Goal: Find specific page/section: Find specific page/section

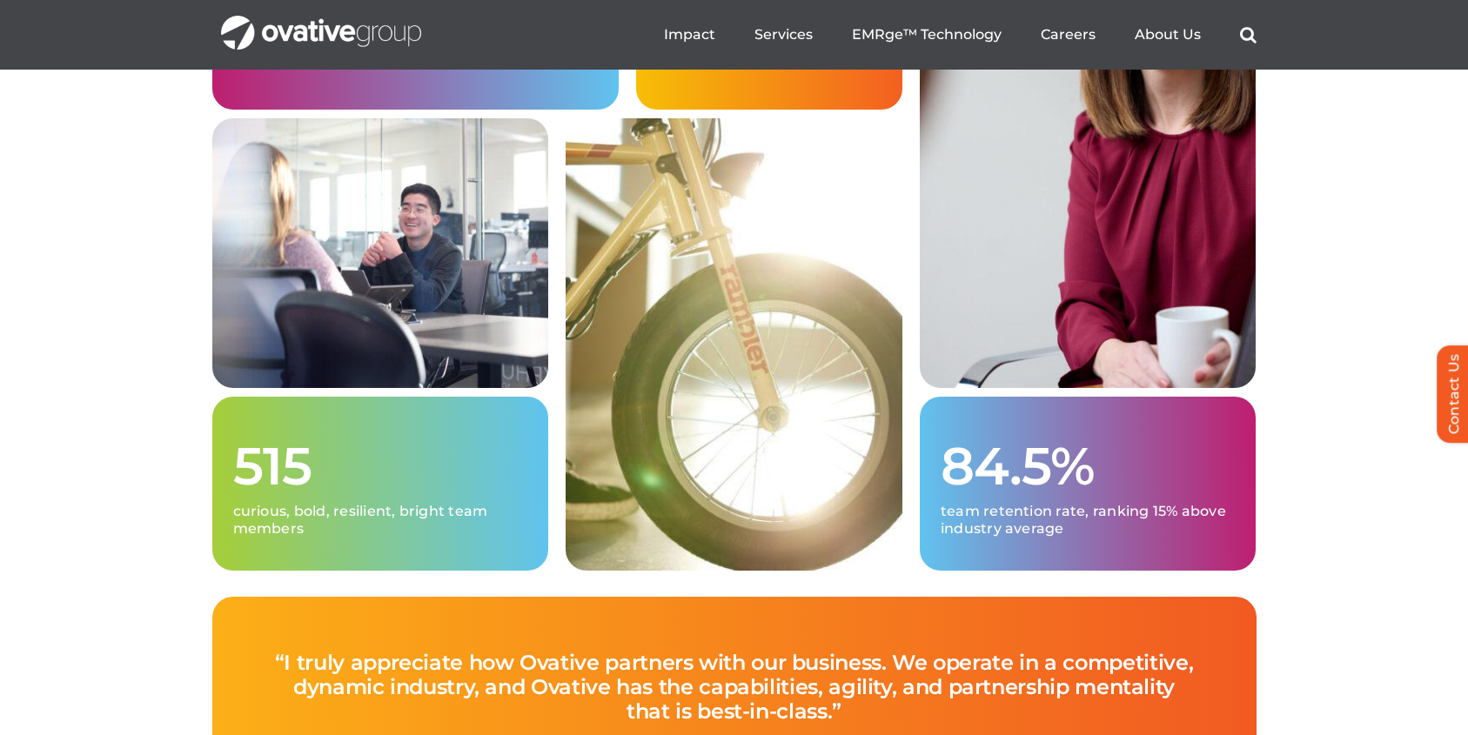
scroll to position [4598, 0]
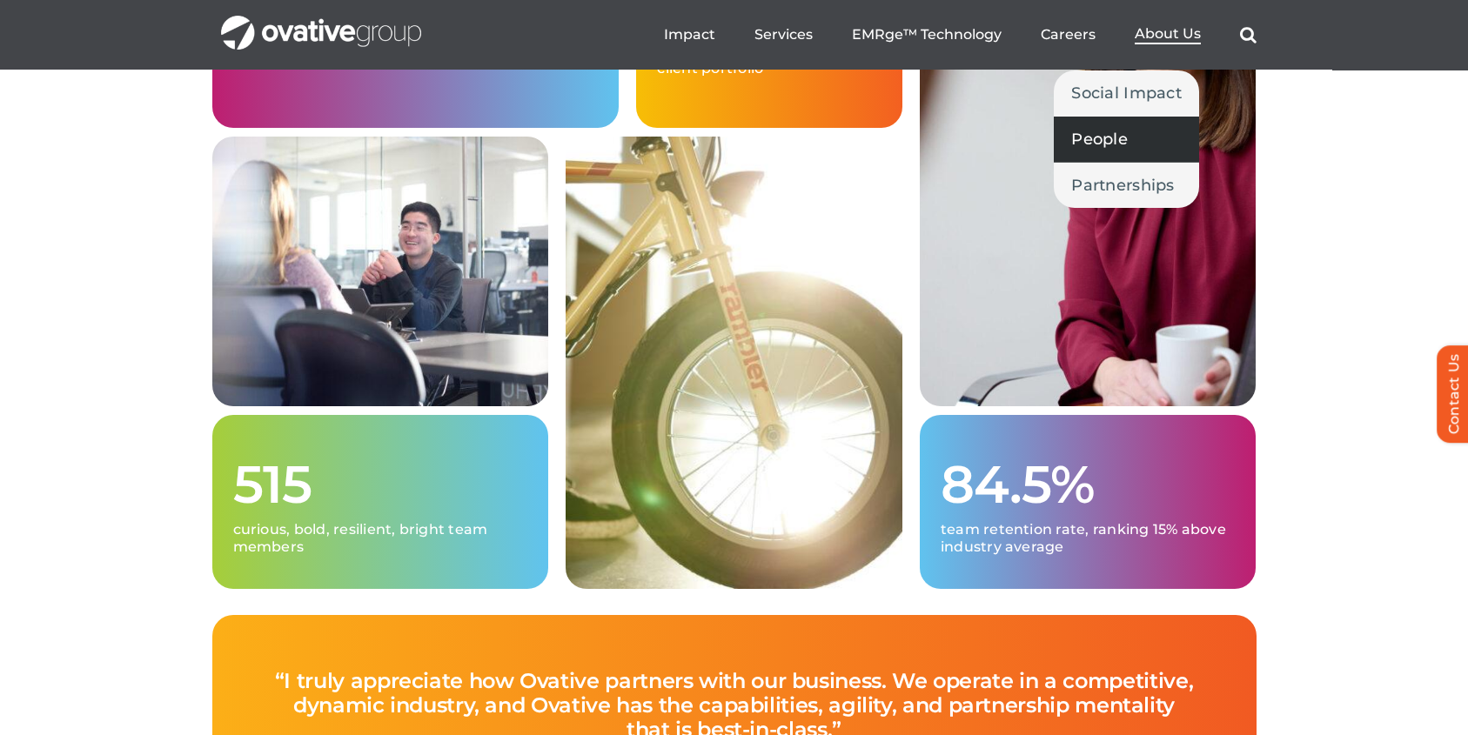
click at [1104, 134] on span "People" at bounding box center [1099, 139] width 57 height 24
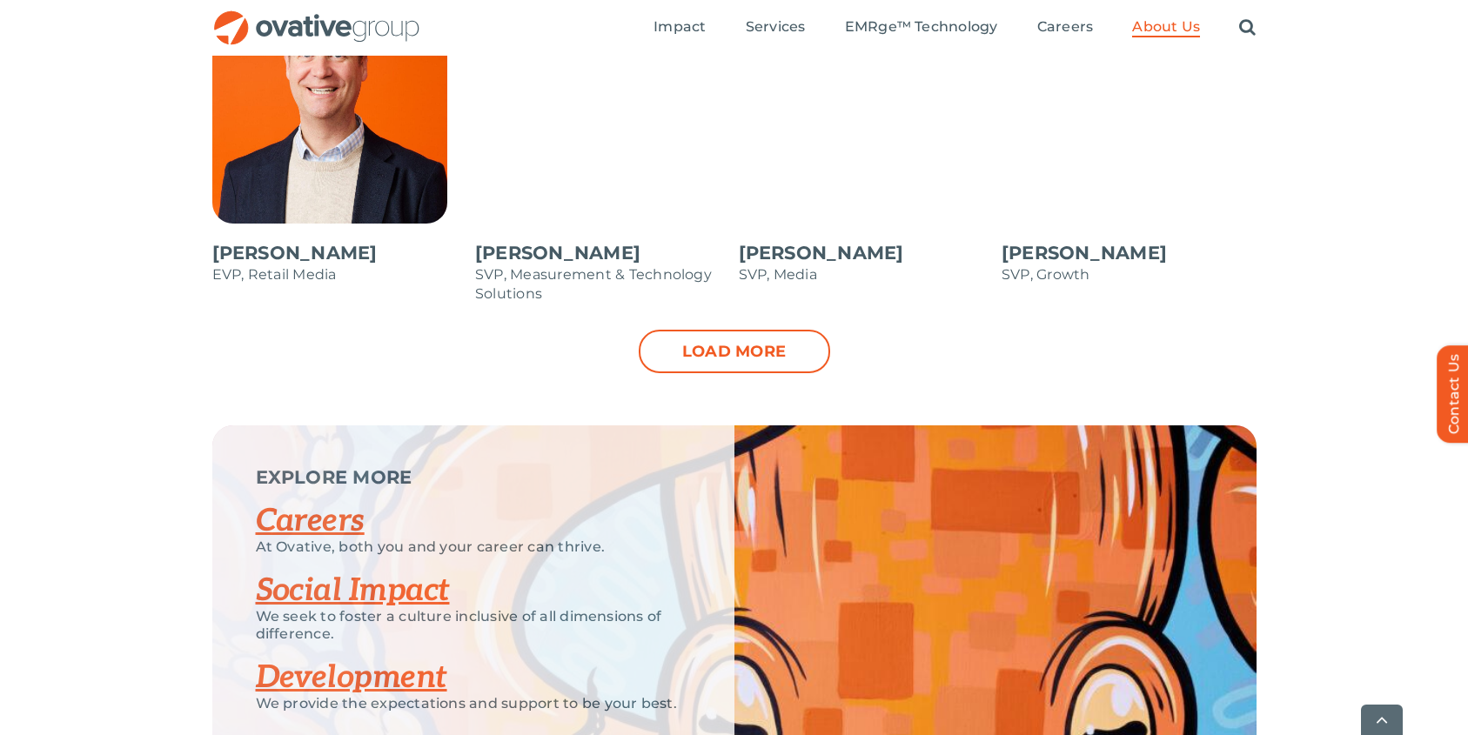
scroll to position [1951, 0]
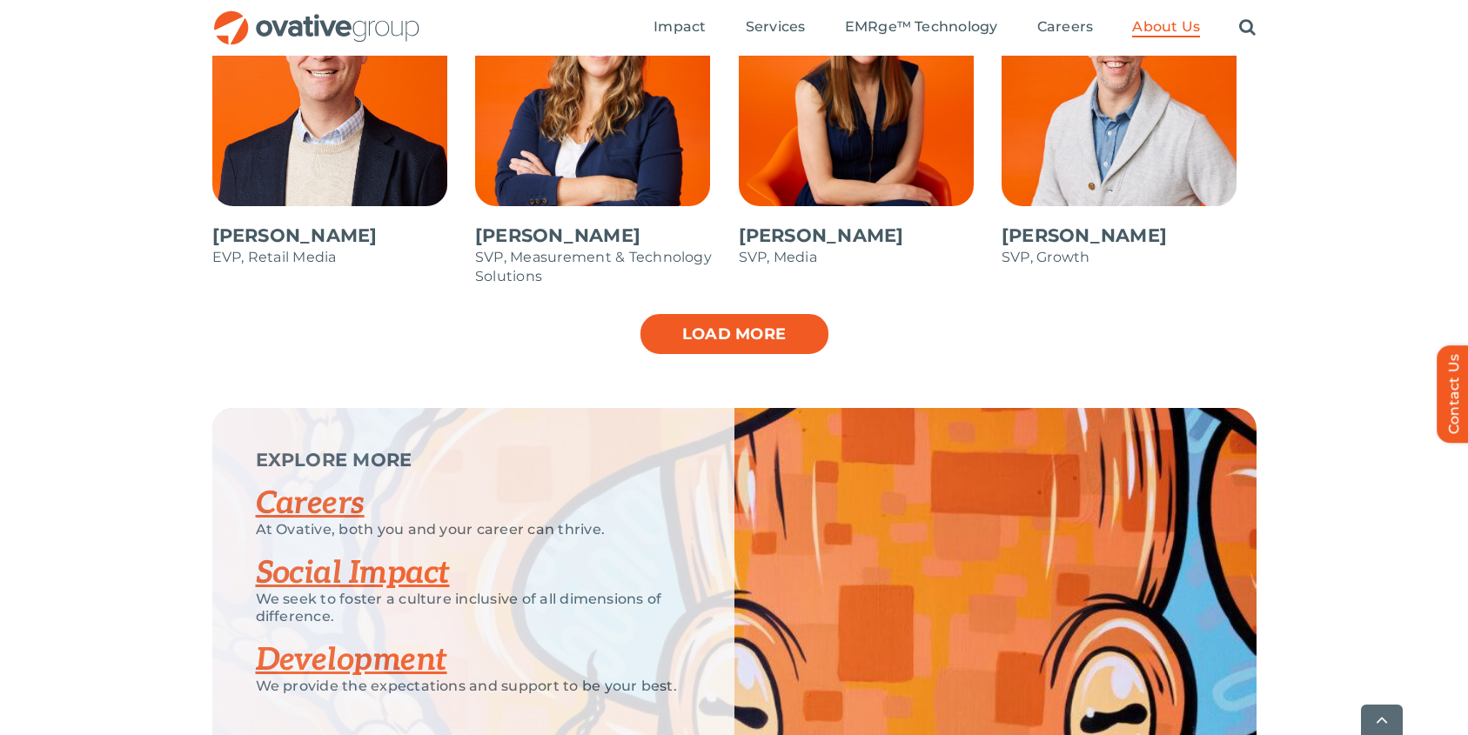
click at [711, 338] on link "Load more" at bounding box center [734, 333] width 191 height 43
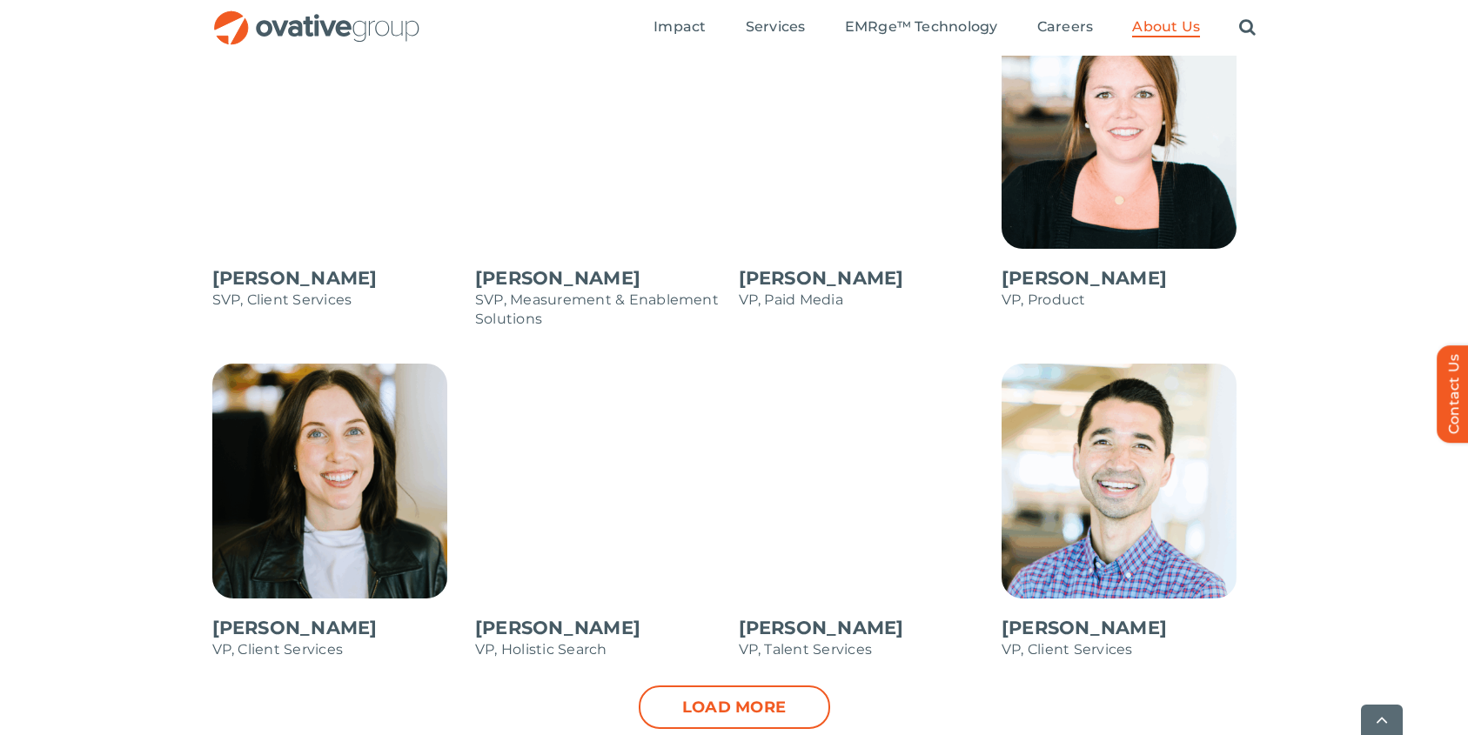
scroll to position [2313, 0]
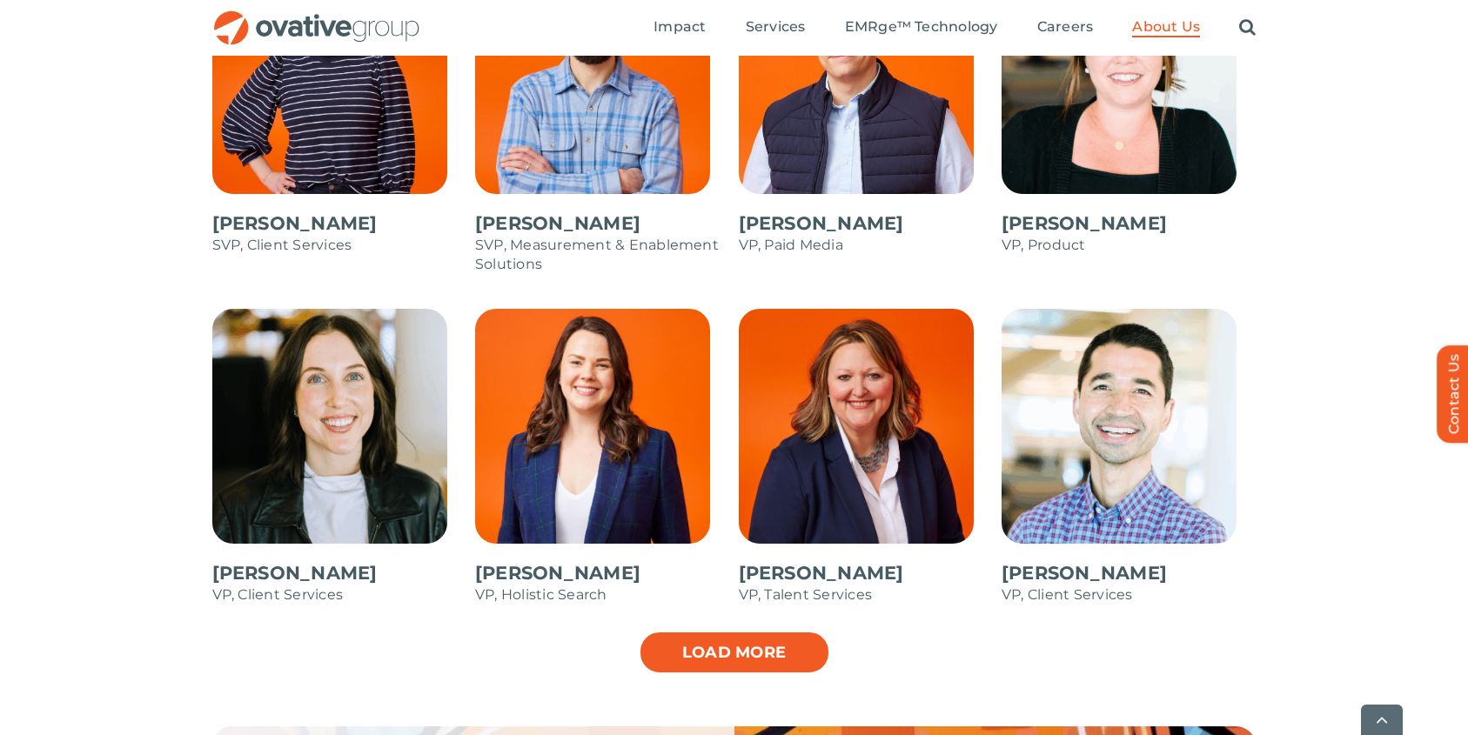
click at [772, 663] on link "Load more" at bounding box center [734, 652] width 191 height 43
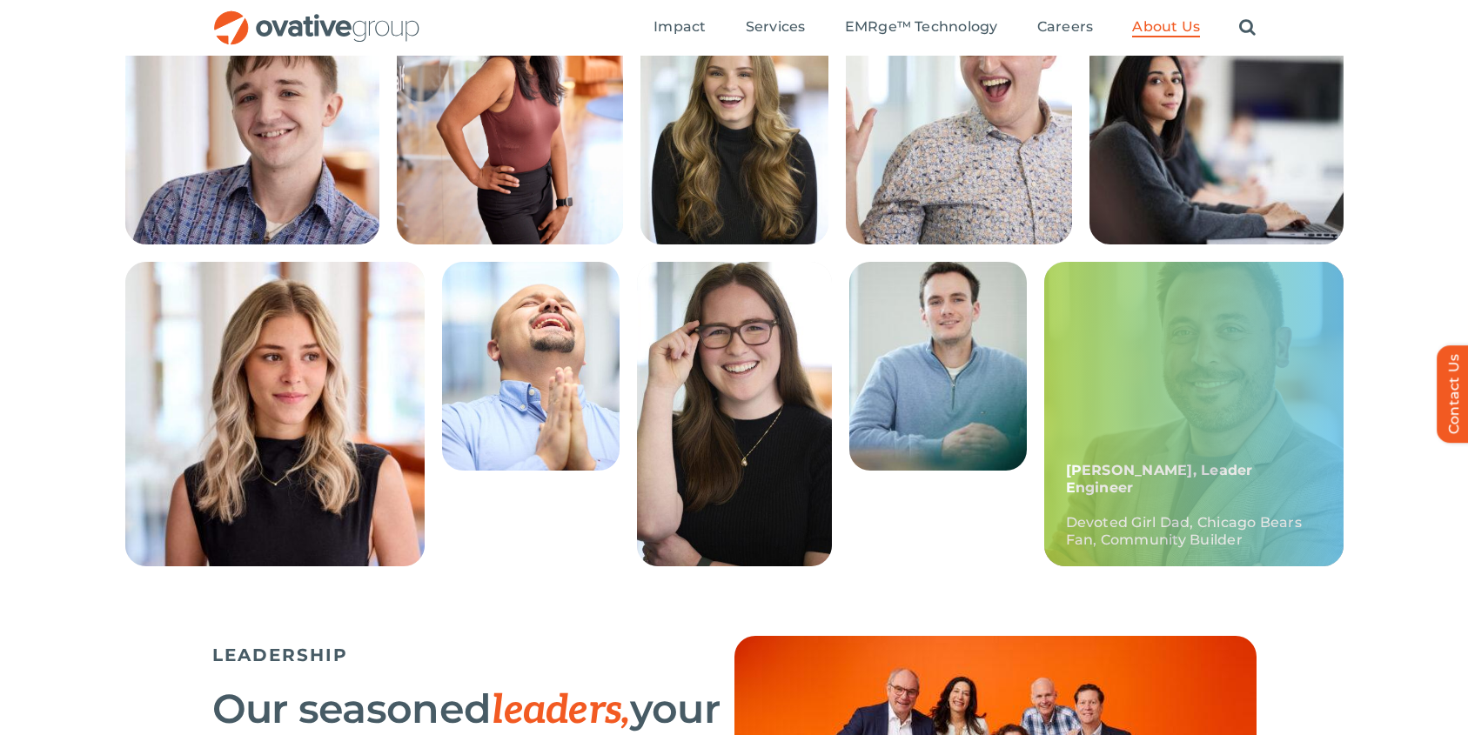
scroll to position [0, 0]
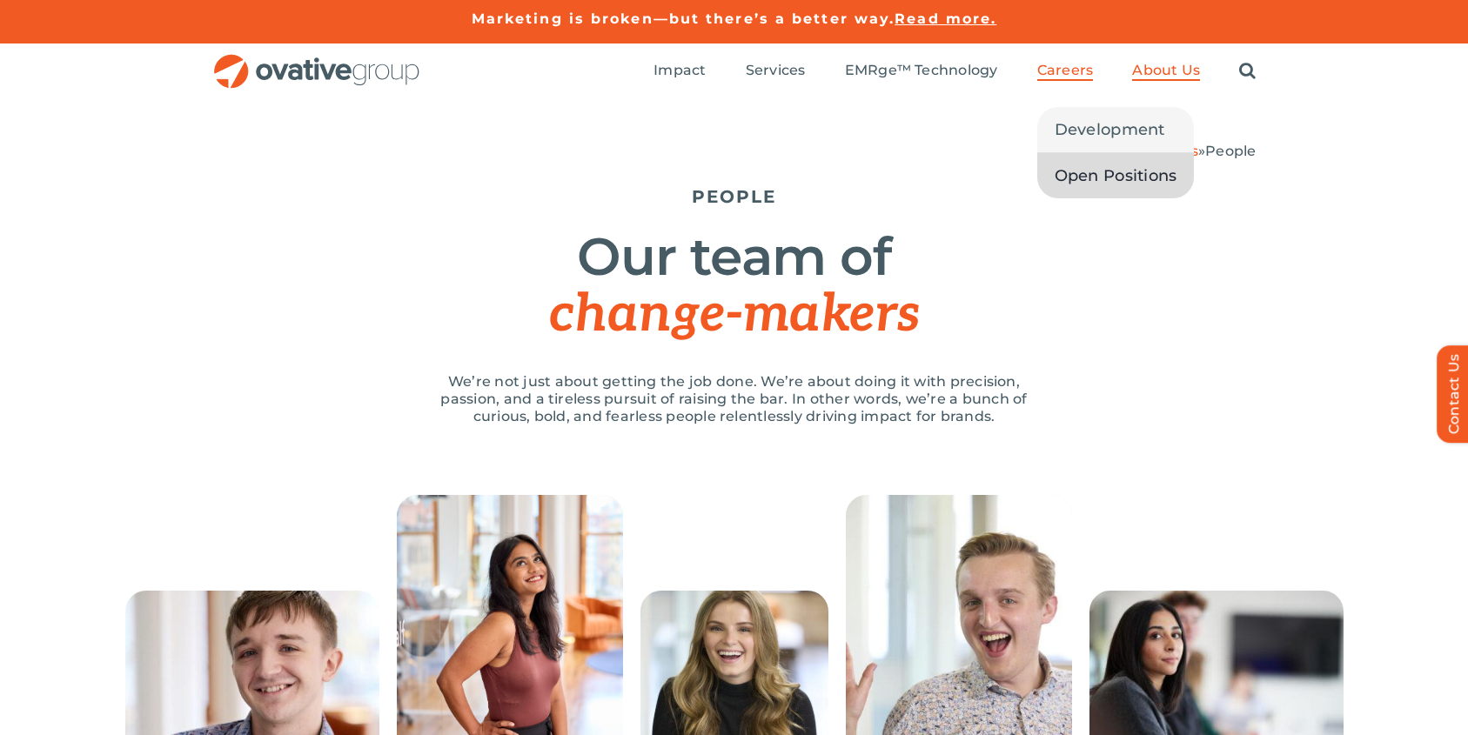
click at [1100, 175] on span "Open Positions" at bounding box center [1115, 176] width 123 height 24
